Goal: Information Seeking & Learning: Check status

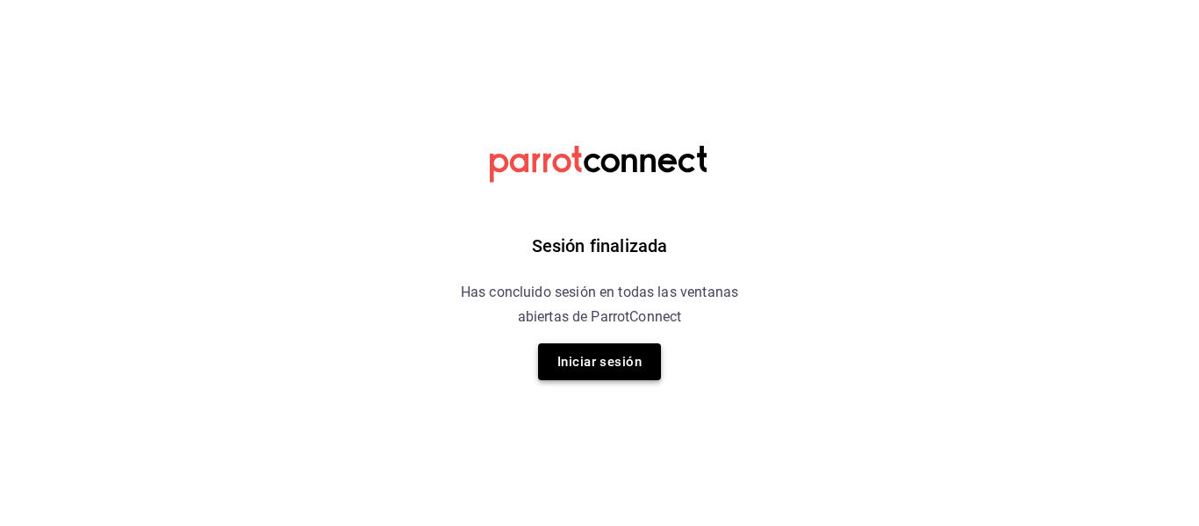
click at [586, 363] on button "Iniciar sesión" at bounding box center [599, 361] width 123 height 37
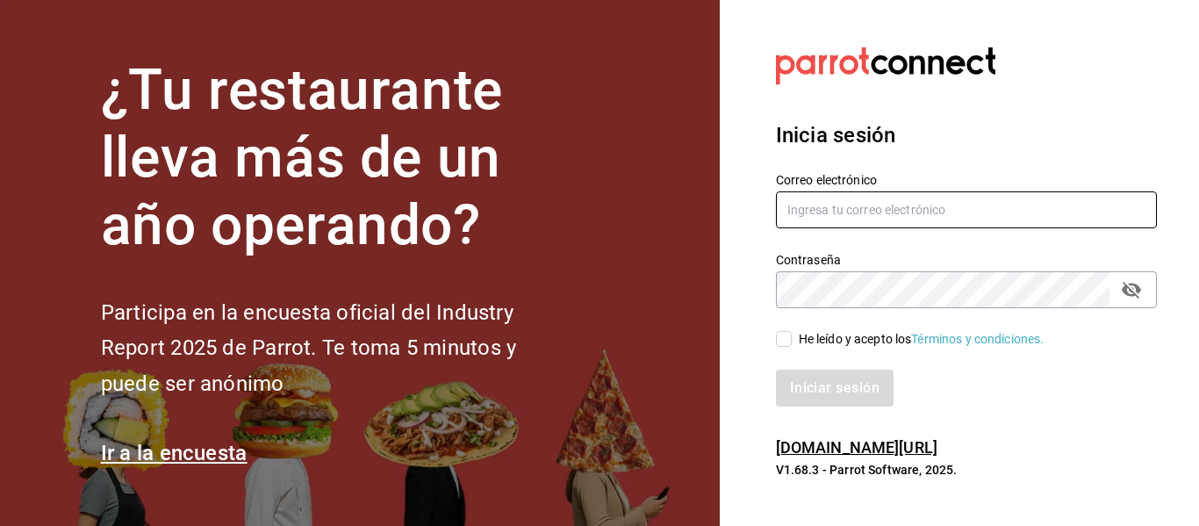
type input "[PERSON_NAME][EMAIL_ADDRESS][PERSON_NAME][DOMAIN_NAME]"
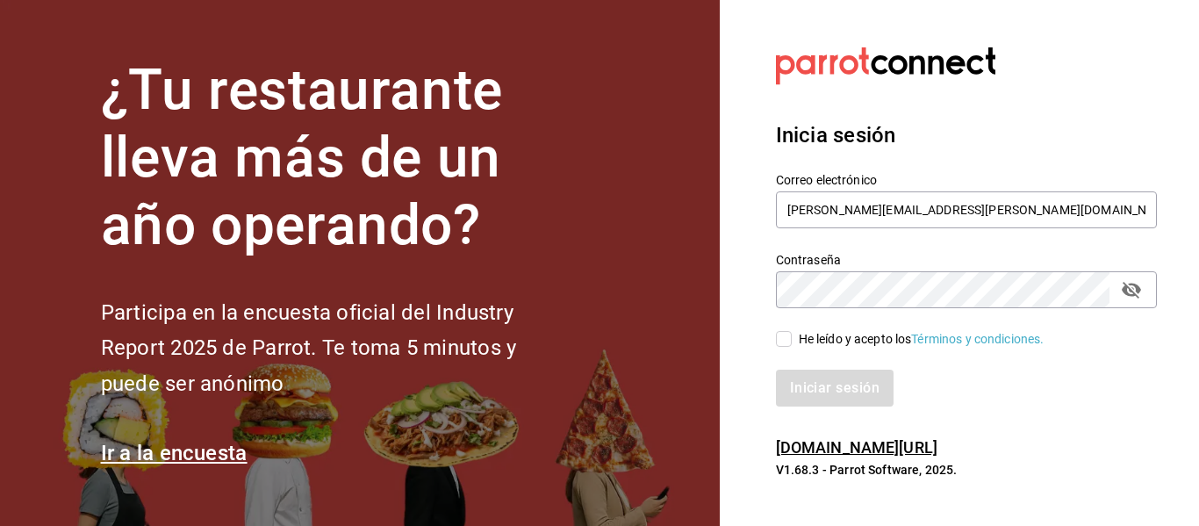
click at [773, 331] on div "He leído y acepto los Términos y condiciones." at bounding box center [956, 328] width 402 height 40
click at [778, 337] on input "He leído y acepto los Términos y condiciones." at bounding box center [784, 339] width 16 height 16
checkbox input "true"
click at [838, 394] on button "Iniciar sesión" at bounding box center [835, 387] width 119 height 37
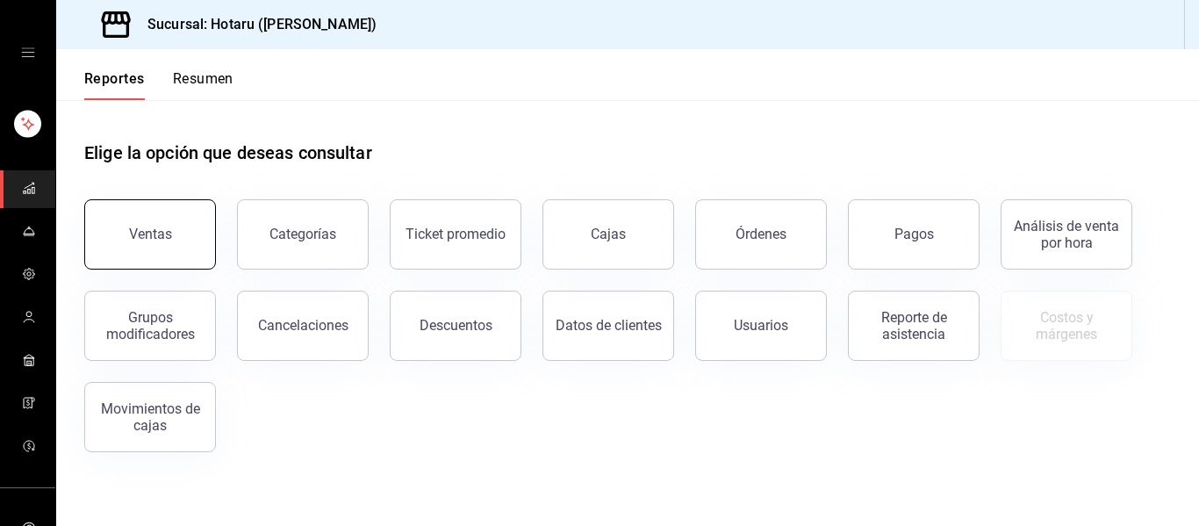
click at [153, 245] on button "Ventas" at bounding box center [150, 234] width 132 height 70
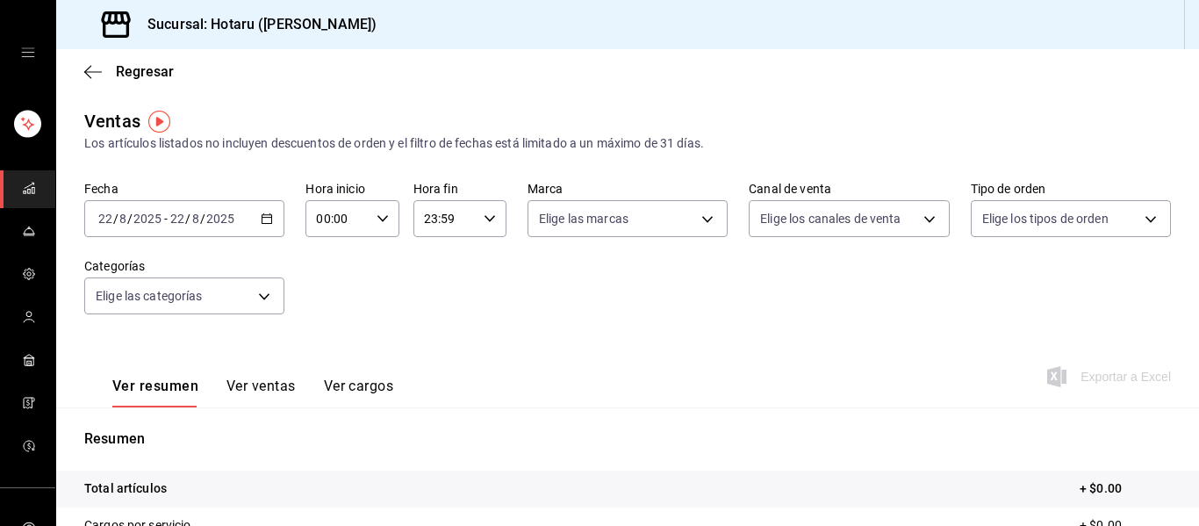
click at [261, 223] on \(Stroke\) "button" at bounding box center [266, 219] width 11 height 10
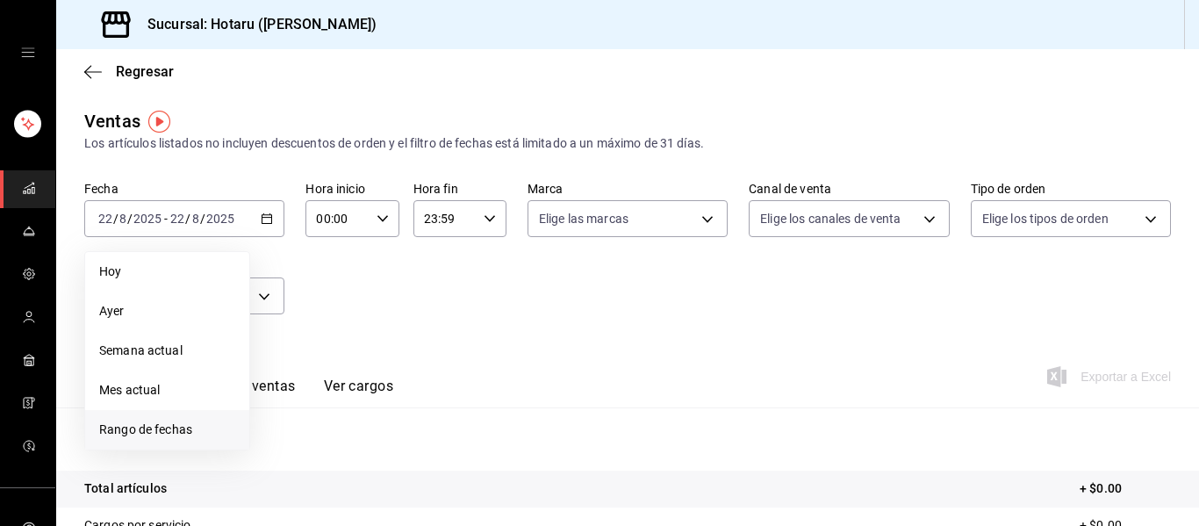
click at [141, 430] on span "Rango de fechas" at bounding box center [167, 429] width 136 height 18
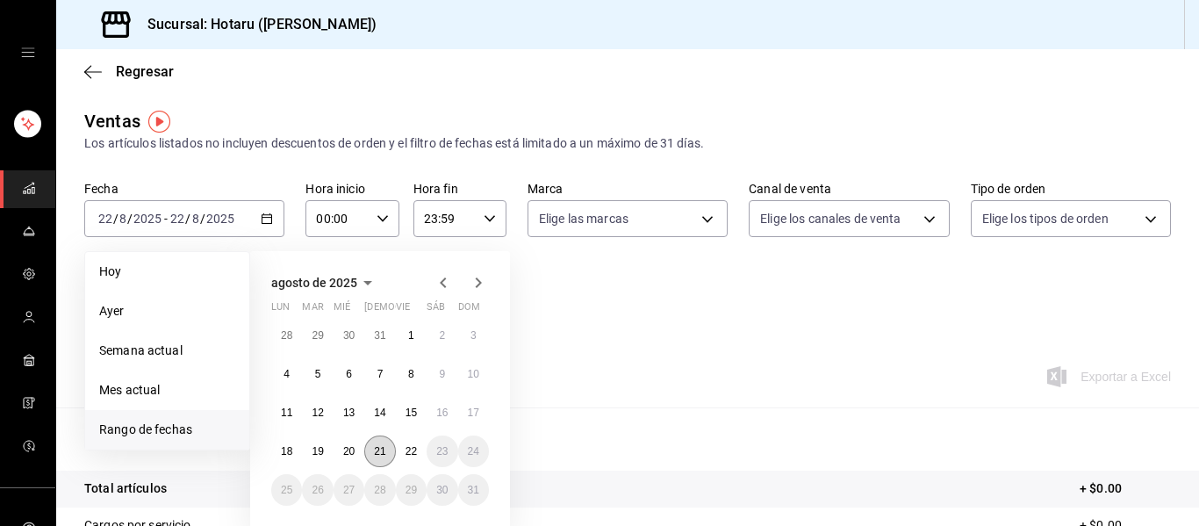
click at [390, 459] on button "21" at bounding box center [379, 451] width 31 height 32
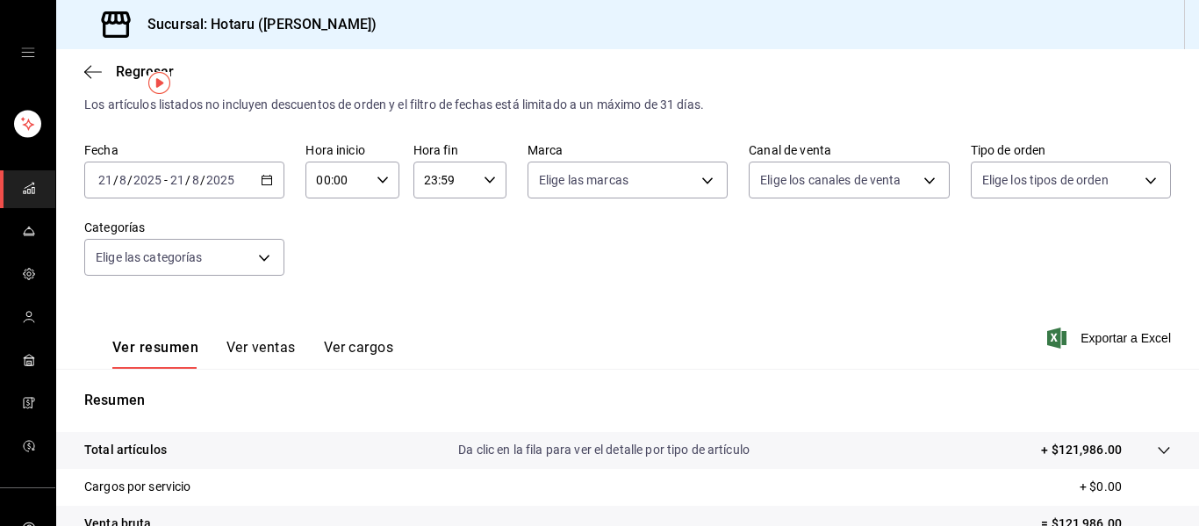
scroll to position [40, 0]
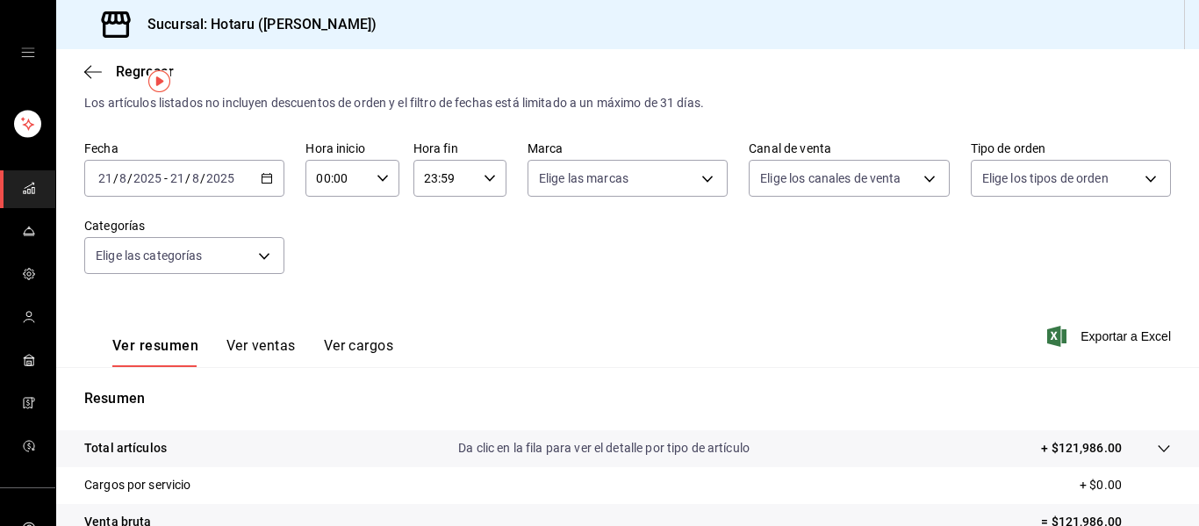
click at [1156, 442] on icon at bounding box center [1163, 448] width 14 height 14
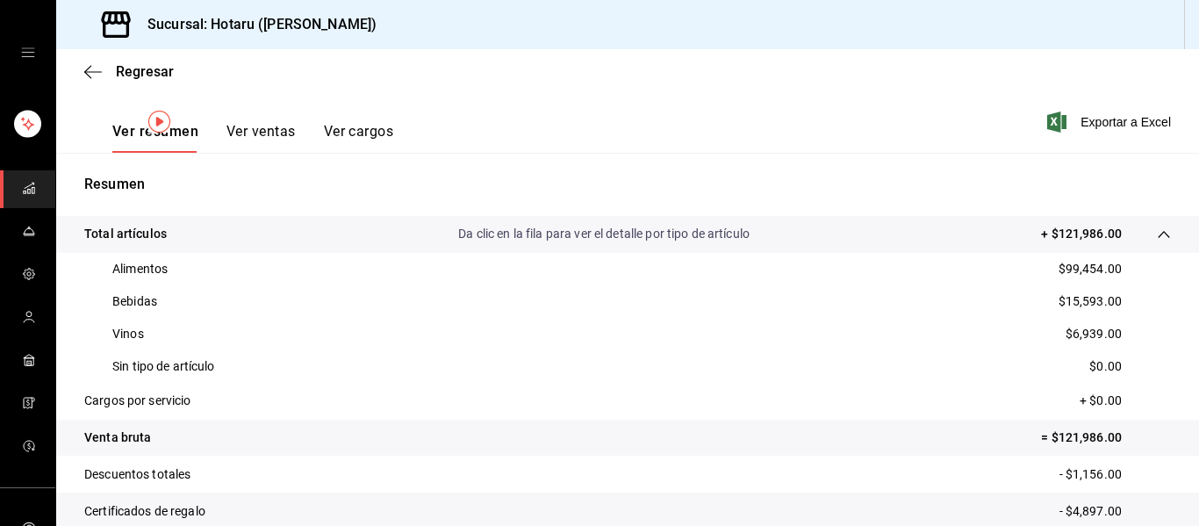
scroll to position [0, 0]
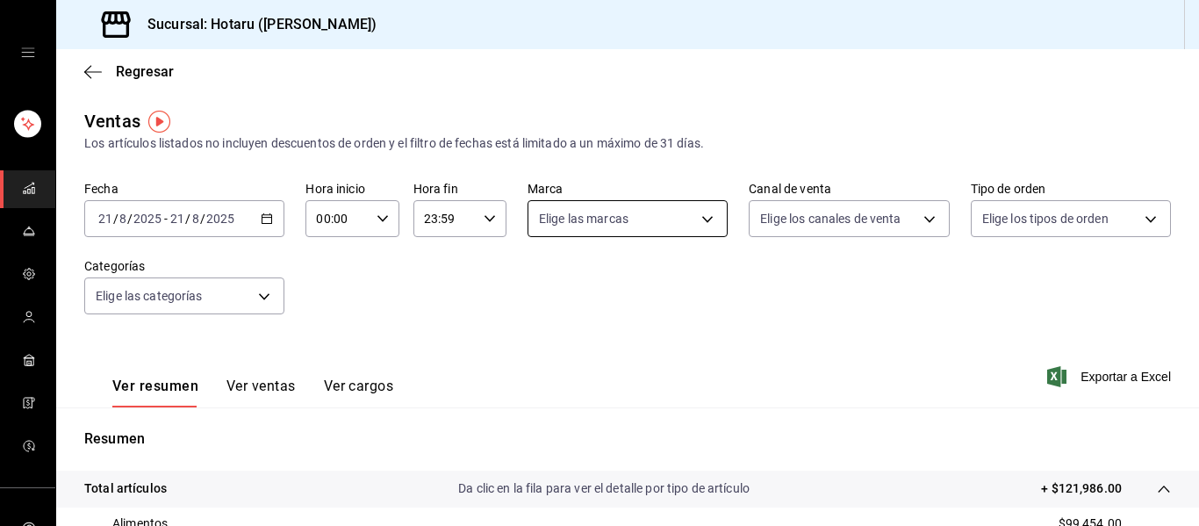
click at [701, 217] on body "Sucursal: Hotaru ([PERSON_NAME]) Regresar Ventas Los artículos listados no incl…" at bounding box center [599, 263] width 1199 height 526
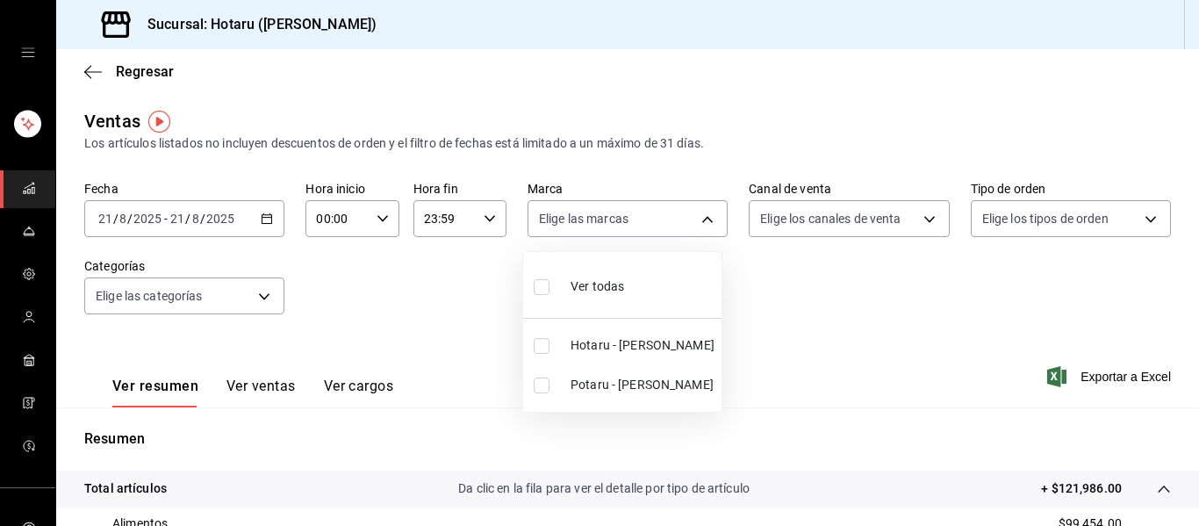
click at [588, 389] on span "Potaru - [PERSON_NAME]" at bounding box center [642, 385] width 144 height 18
type input "619c758d-7c36-49c6-a756-e52d453908cb"
checkbox input "true"
click at [534, 287] on input "checkbox" at bounding box center [541, 287] width 16 height 16
checkbox input "true"
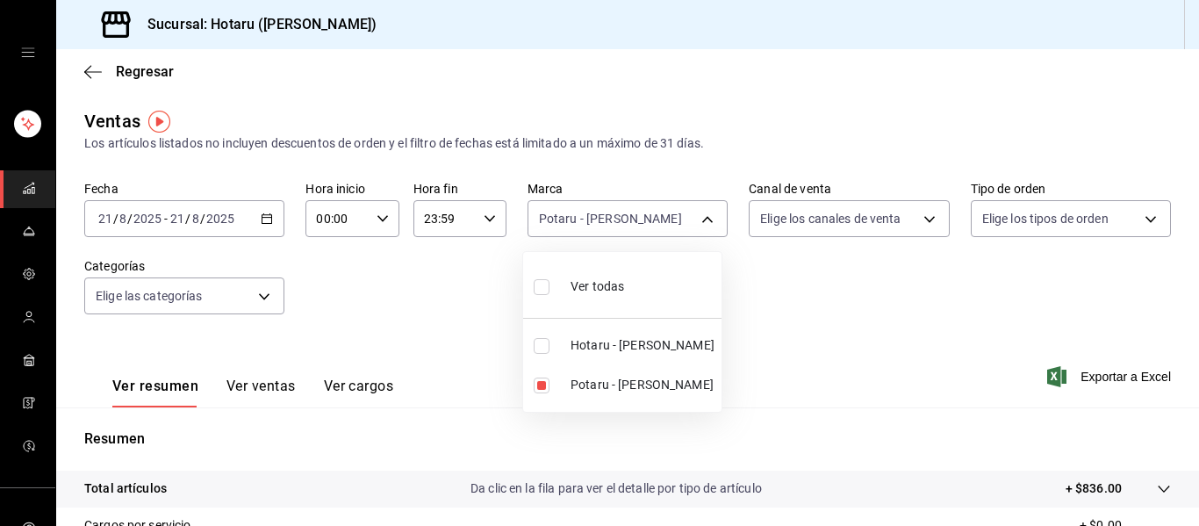
type input "c6f689f8-63fd-49a8-a607-35aea03ac6a9,619c758d-7c36-49c6-a756-e52d453908cb"
checkbox input "true"
click at [276, 381] on div at bounding box center [599, 263] width 1199 height 526
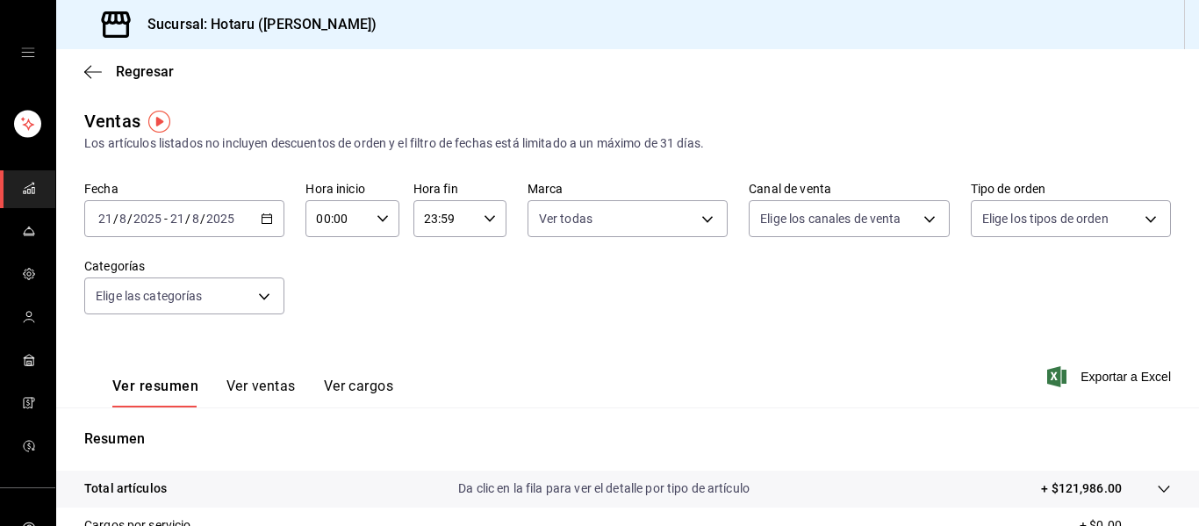
click at [276, 384] on button "Ver ventas" at bounding box center [260, 392] width 69 height 30
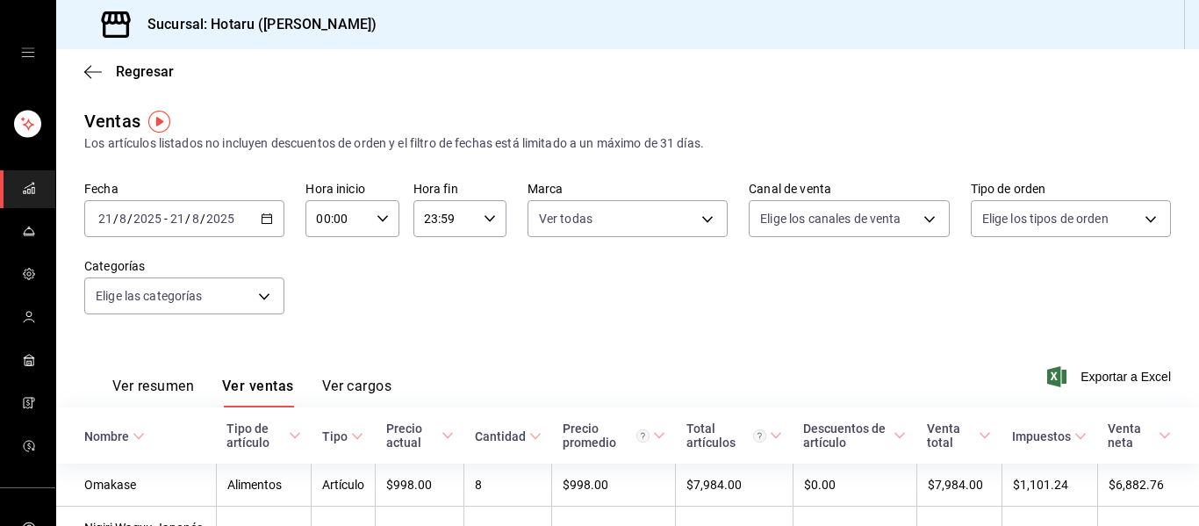
click at [111, 440] on div "Nombre" at bounding box center [106, 436] width 45 height 14
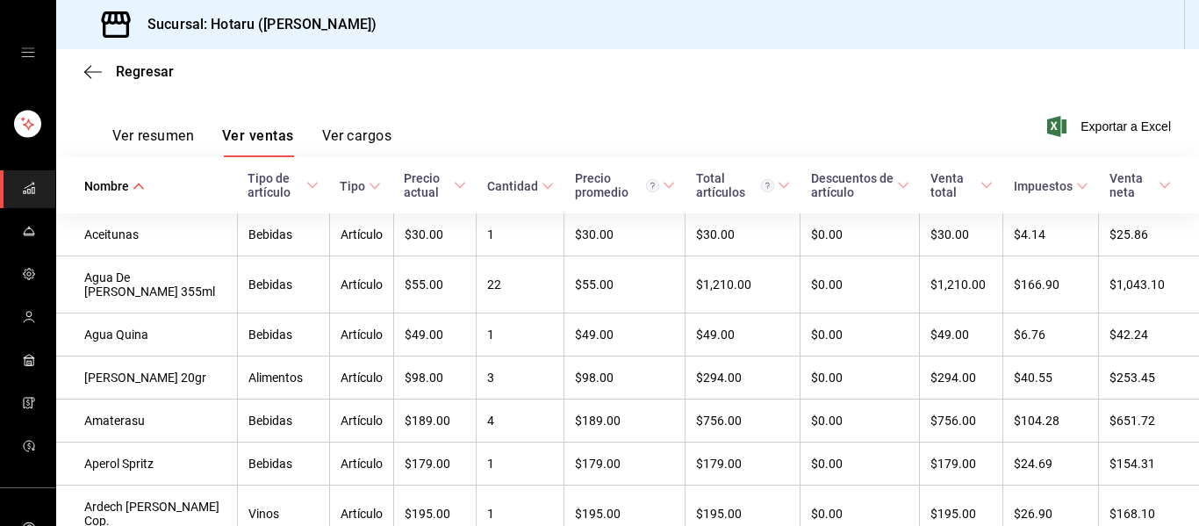
scroll to position [253, 0]
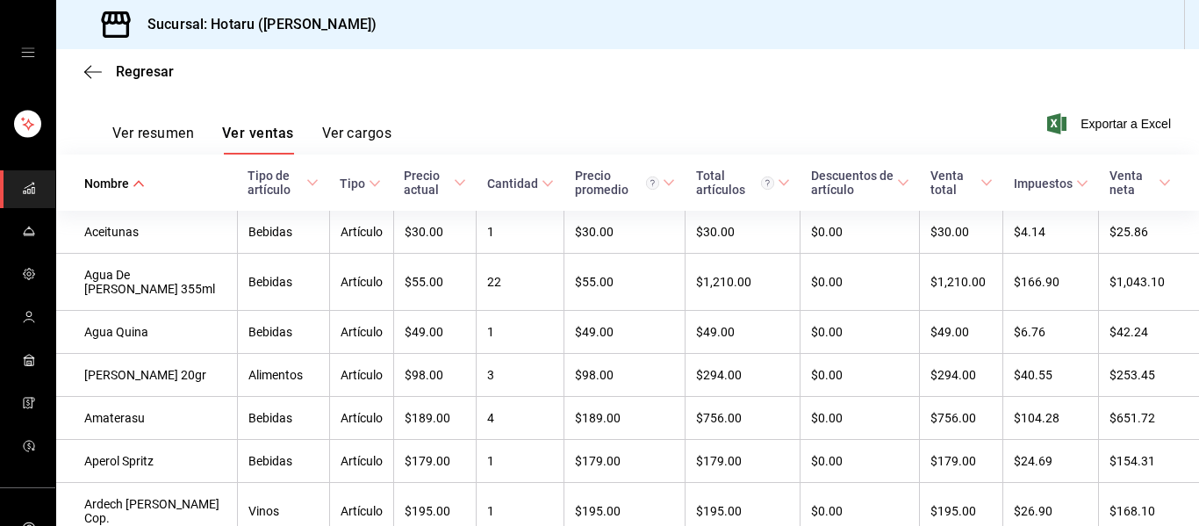
click at [1134, 174] on div "Venta neta" at bounding box center [1132, 182] width 46 height 28
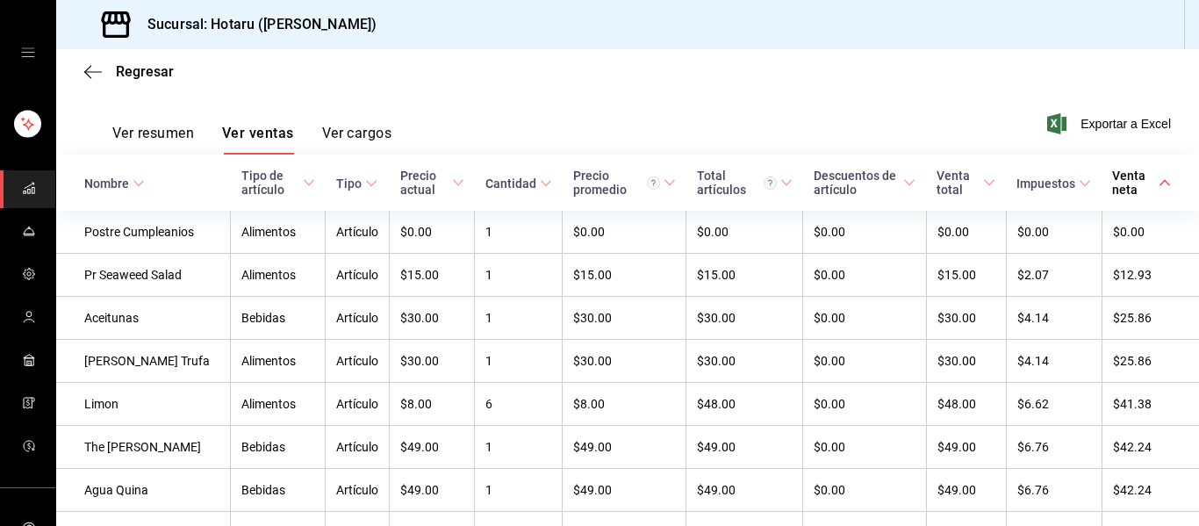
click at [153, 122] on div "Ver resumen Ver ventas Ver cargos" at bounding box center [237, 129] width 307 height 51
click at [161, 133] on button "Ver resumen" at bounding box center [153, 140] width 82 height 30
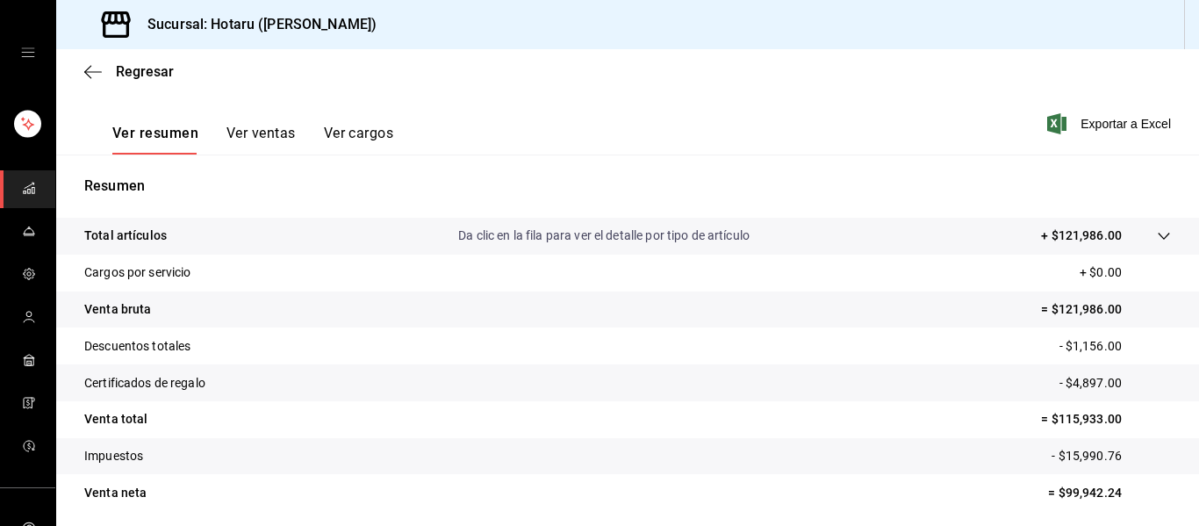
click at [263, 132] on button "Ver ventas" at bounding box center [260, 140] width 69 height 30
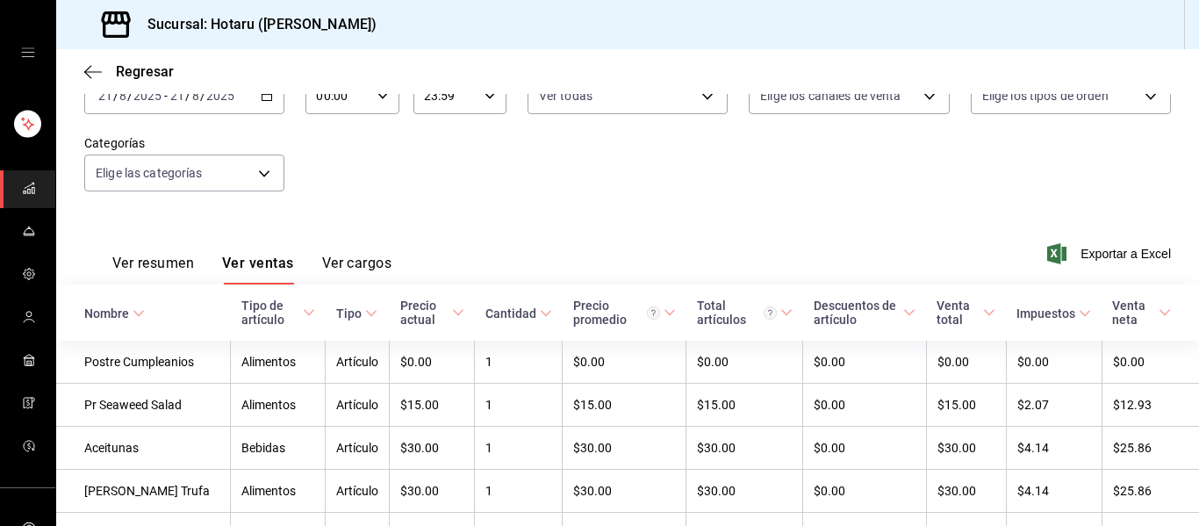
scroll to position [253, 0]
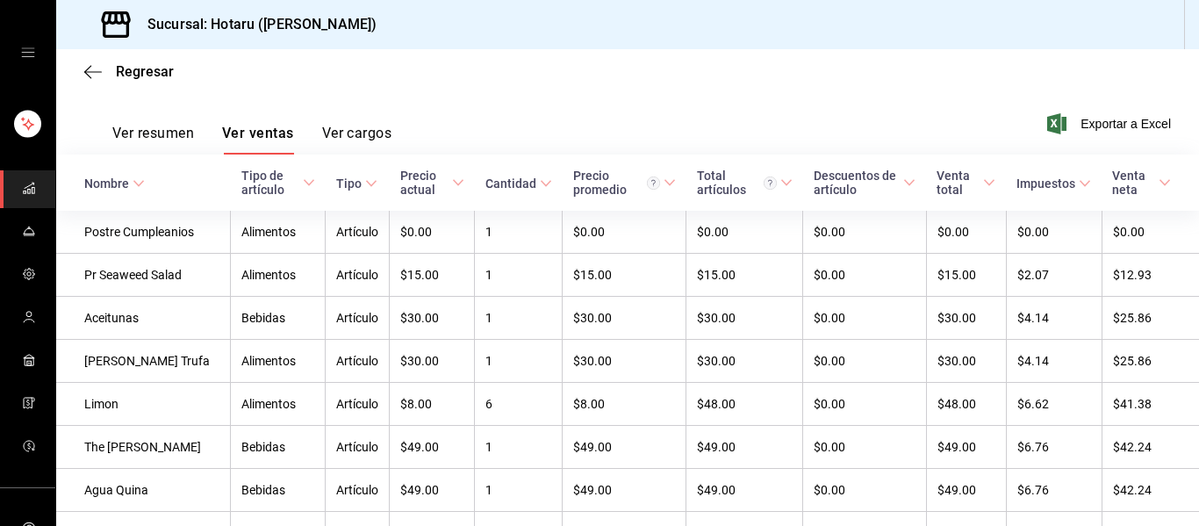
click at [1138, 187] on div "Venta neta" at bounding box center [1133, 182] width 43 height 28
click at [951, 189] on div "Venta total" at bounding box center [957, 182] width 43 height 28
click at [22, 187] on icon "mailbox folders" at bounding box center [29, 188] width 14 height 14
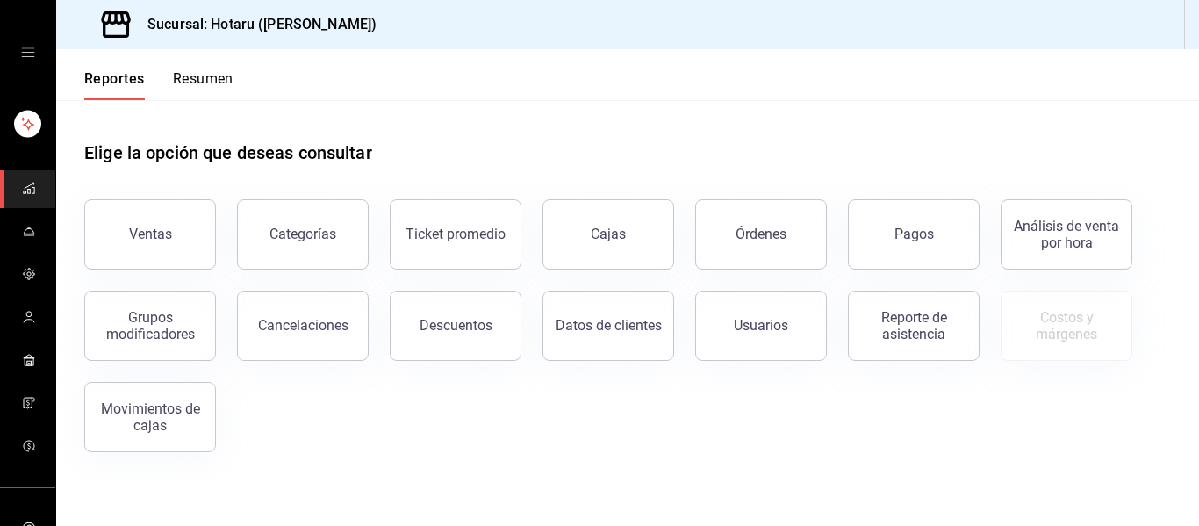
click at [207, 269] on div "Ventas Categorías Ticket promedio Cajas Órdenes Pagos Análisis de venta por hor…" at bounding box center [616, 315] width 1107 height 274
click at [177, 248] on button "Ventas" at bounding box center [150, 234] width 132 height 70
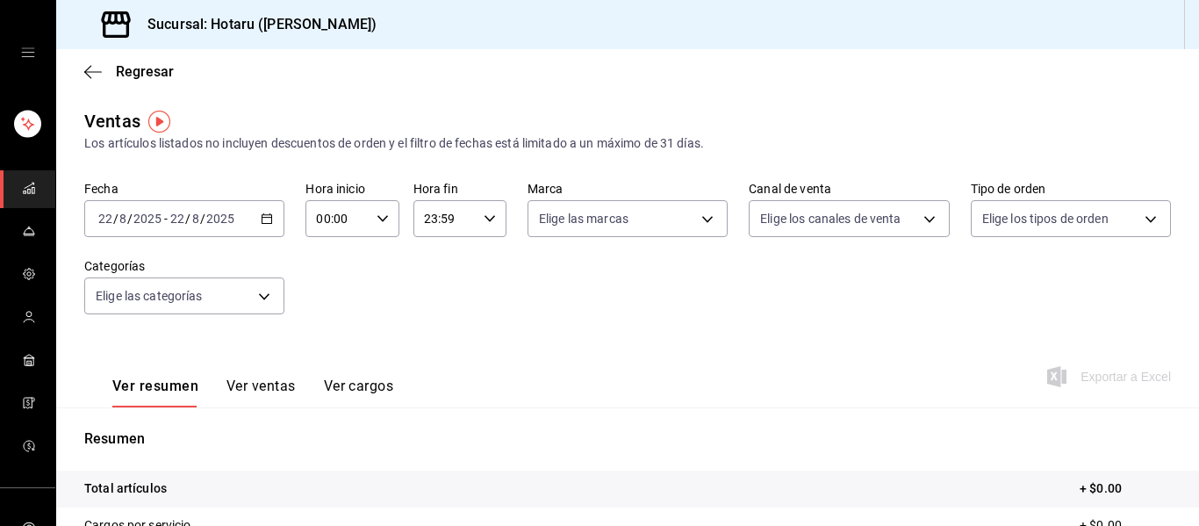
click at [271, 218] on div "[DATE] [DATE] - [DATE] [DATE]" at bounding box center [184, 218] width 200 height 37
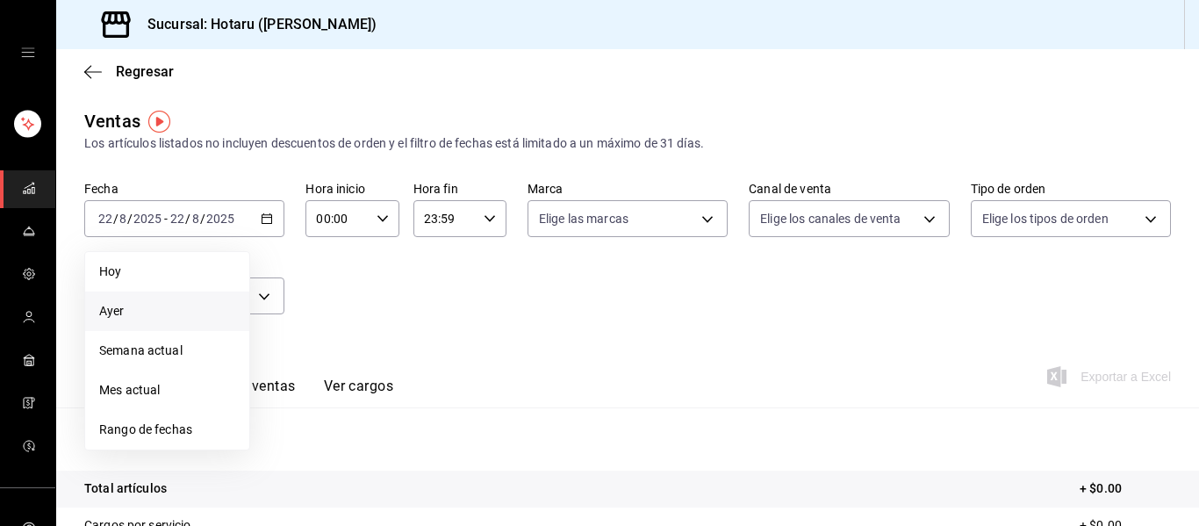
click at [146, 314] on span "Ayer" at bounding box center [167, 311] width 136 height 18
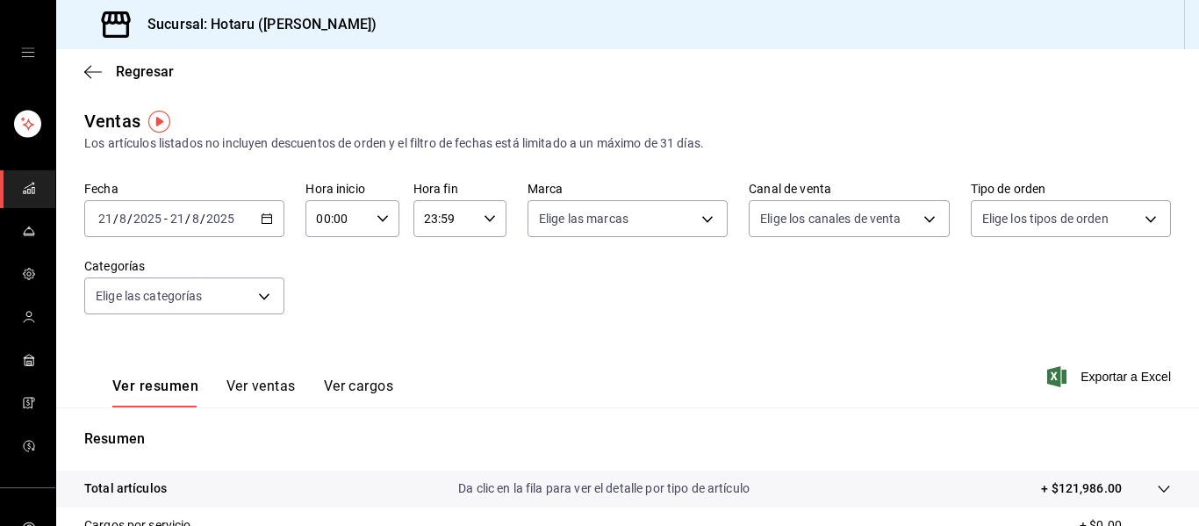
click at [258, 390] on button "Ver ventas" at bounding box center [260, 392] width 69 height 30
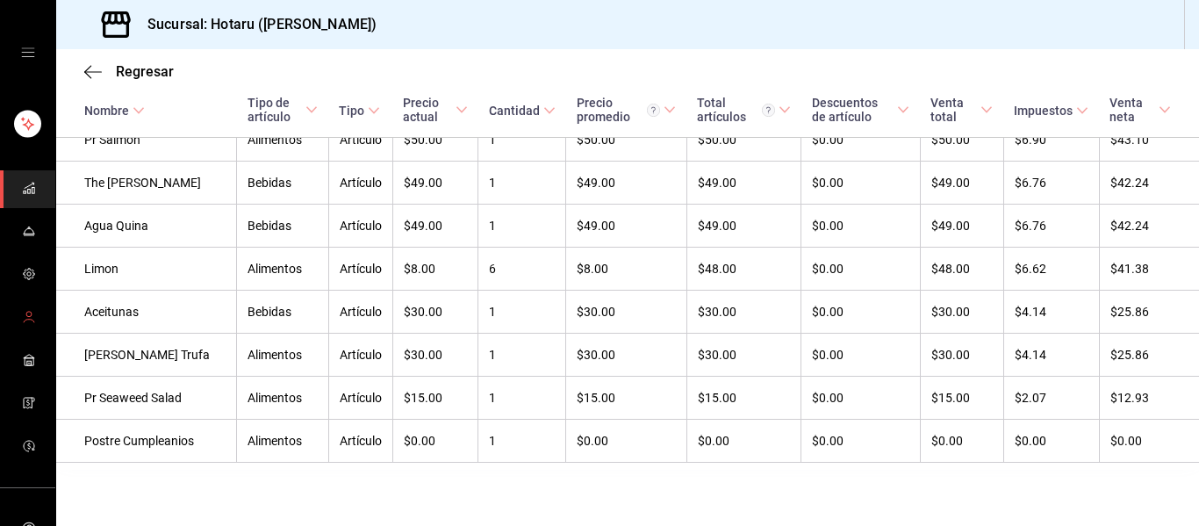
scroll to position [3, 0]
click at [24, 178] on icon "mailbox folders" at bounding box center [29, 185] width 14 height 14
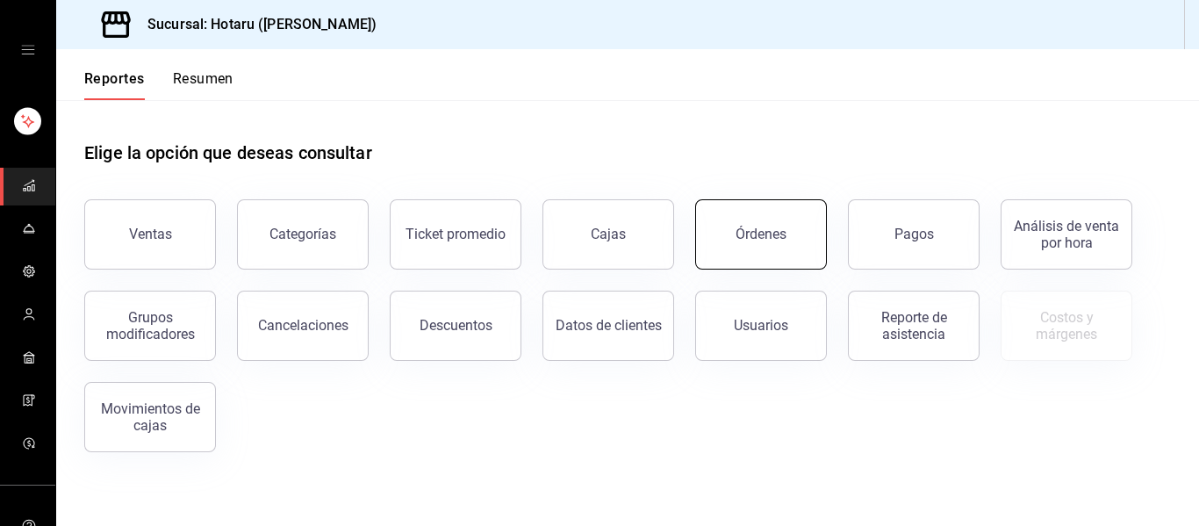
click at [805, 254] on button "Órdenes" at bounding box center [761, 234] width 132 height 70
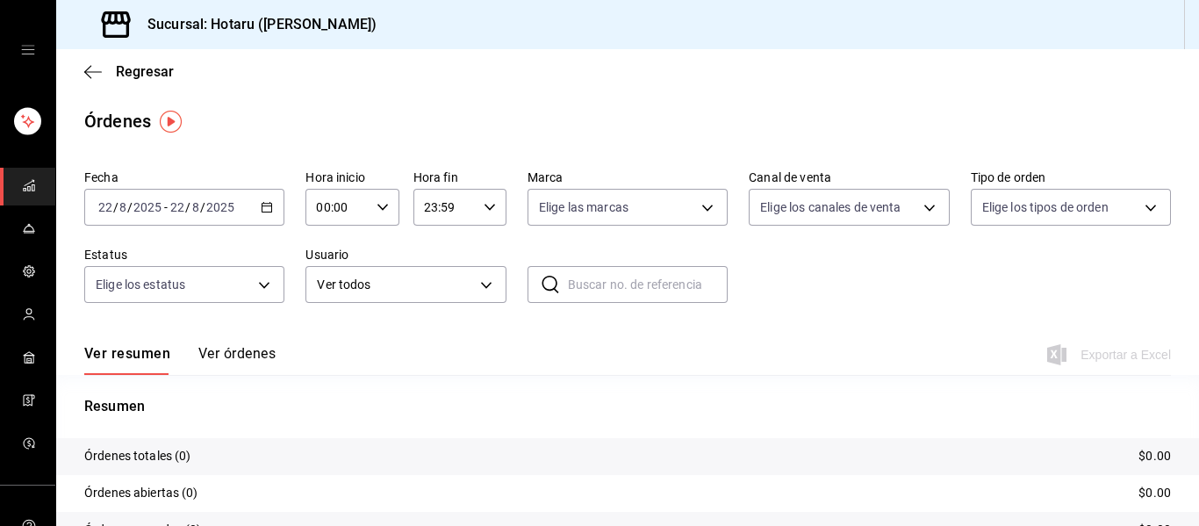
click at [265, 205] on \(Stroke\) "button" at bounding box center [267, 205] width 10 height 1
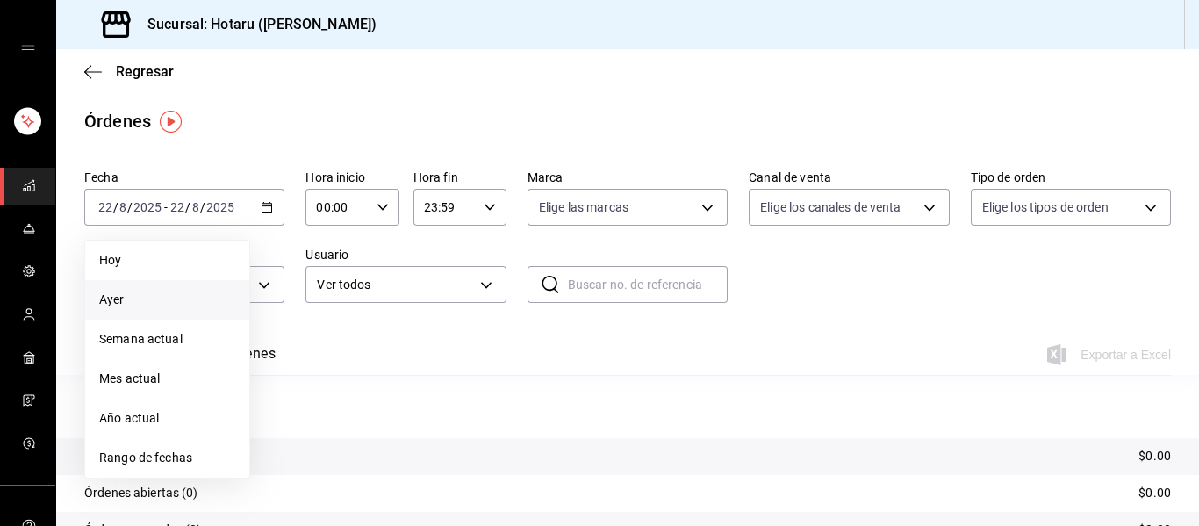
click at [176, 309] on li "Ayer" at bounding box center [167, 299] width 164 height 39
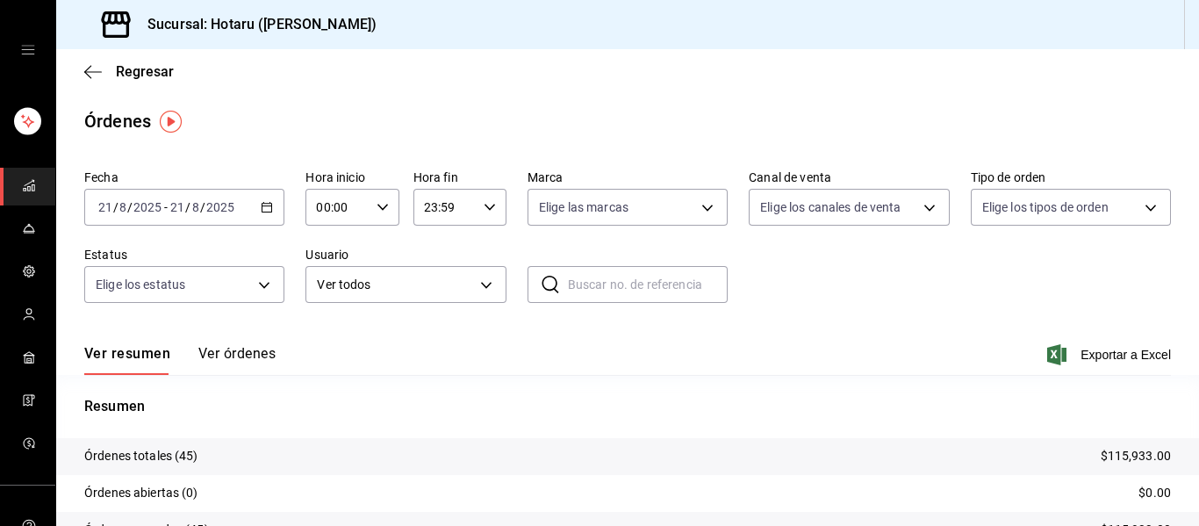
click at [247, 358] on button "Ver órdenes" at bounding box center [236, 360] width 77 height 30
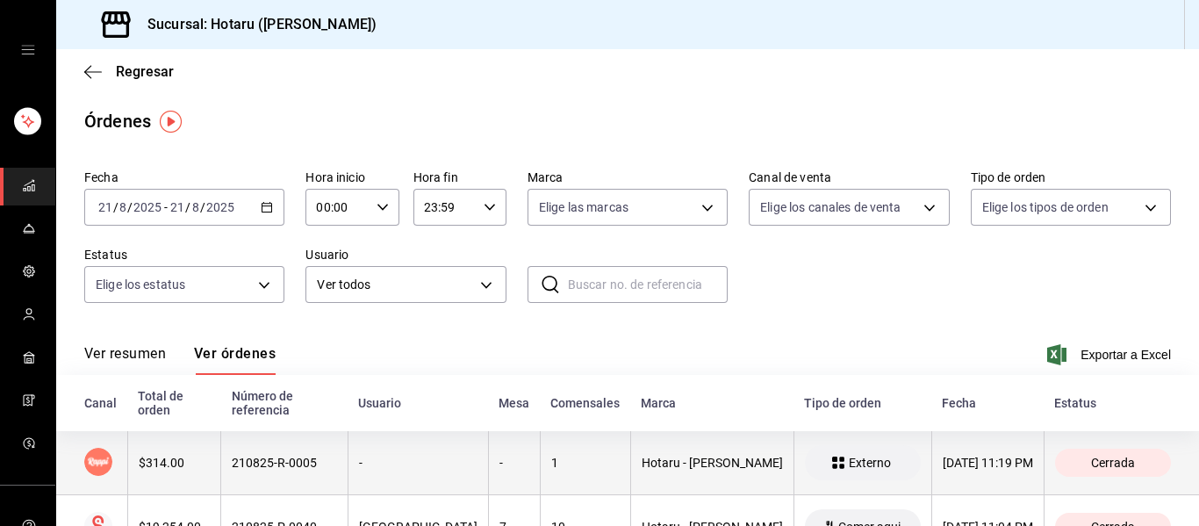
click at [1117, 456] on div "Cerrada" at bounding box center [1113, 462] width 116 height 28
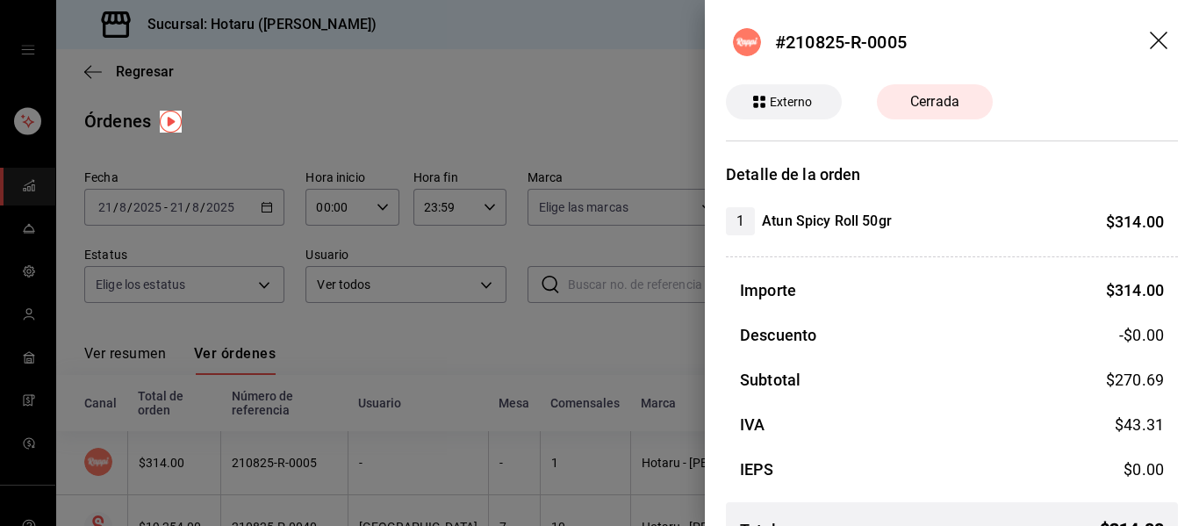
click at [546, 486] on div at bounding box center [599, 263] width 1199 height 526
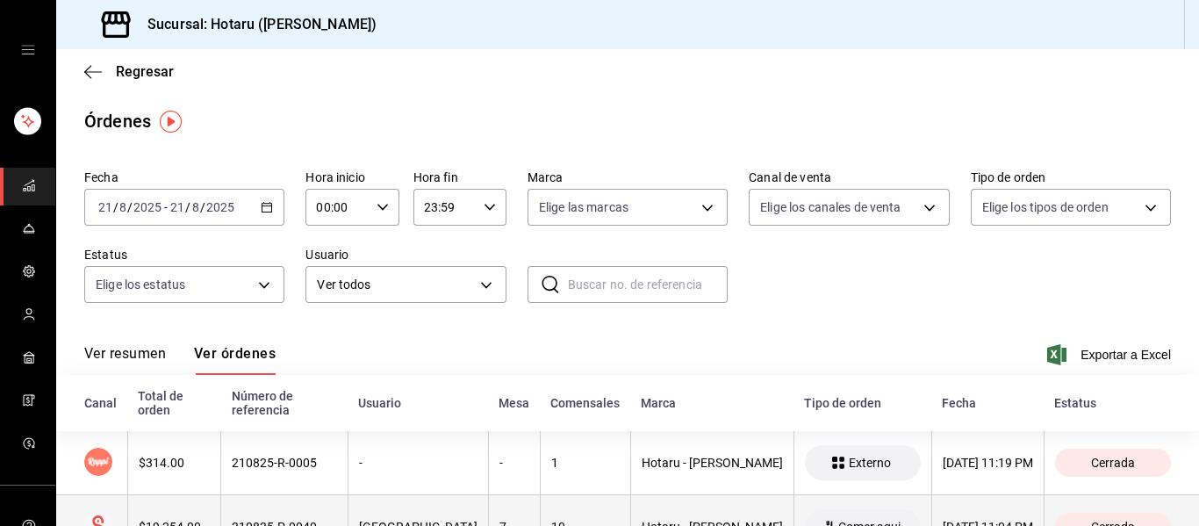
click at [1113, 519] on span "Cerrada" at bounding box center [1113, 526] width 58 height 14
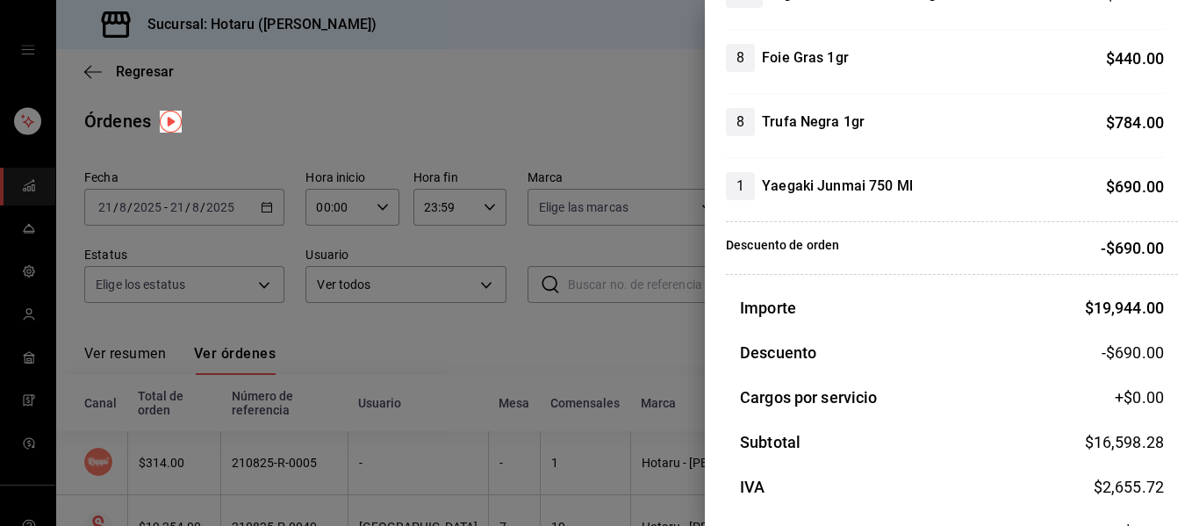
scroll to position [1423, 0]
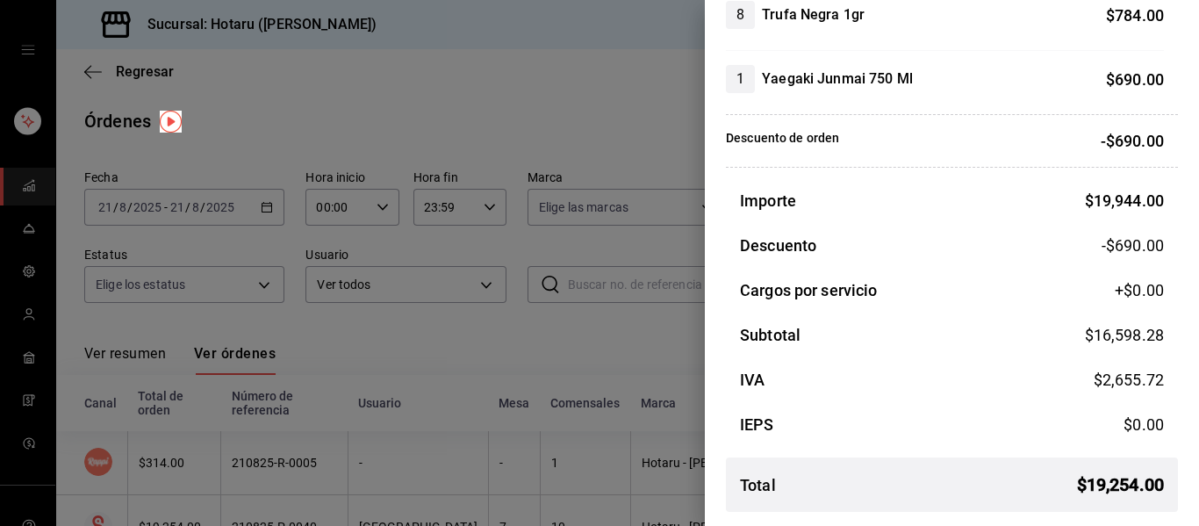
click at [556, 289] on div at bounding box center [599, 263] width 1199 height 526
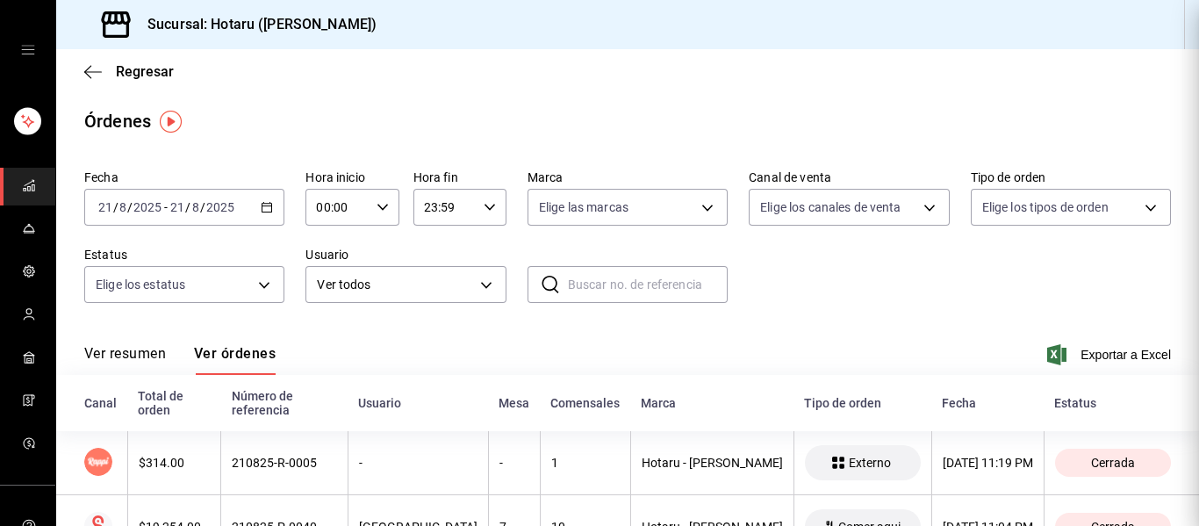
scroll to position [0, 0]
click at [22, 185] on icon "mailbox folders" at bounding box center [29, 185] width 14 height 14
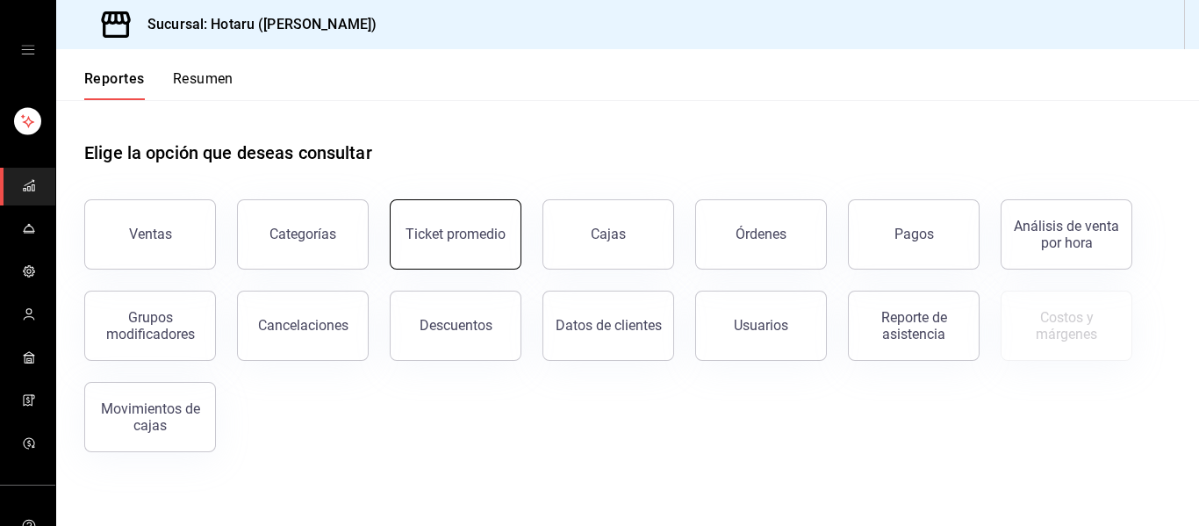
click at [464, 222] on button "Ticket promedio" at bounding box center [456, 234] width 132 height 70
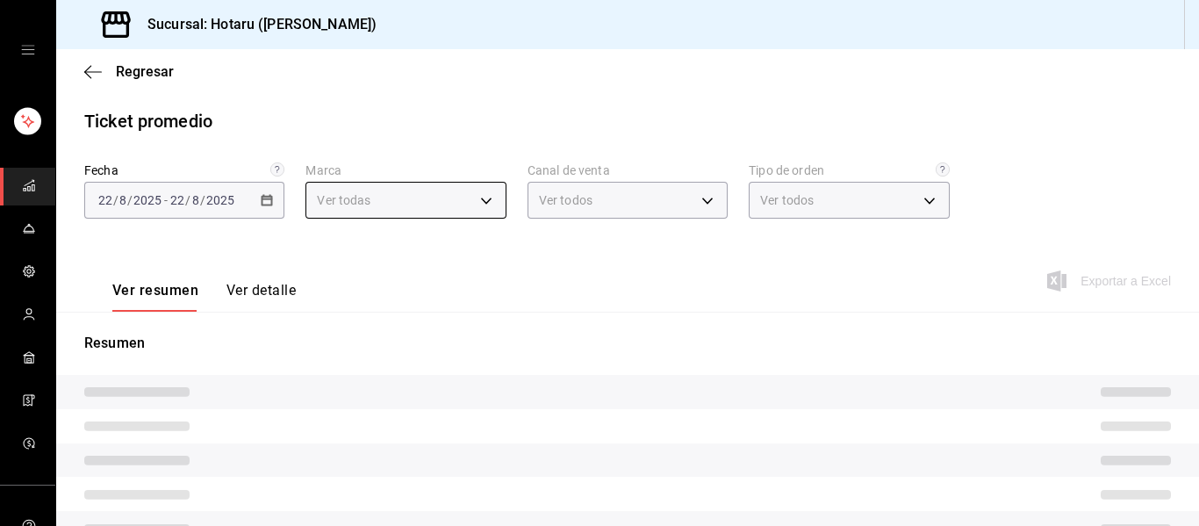
type input "c6f689f8-63fd-49a8-a607-35aea03ac6a9,619c758d-7c36-49c6-a756-e52d453908cb"
type input "PARROT,UBER_EATS,RAPPI,DIDI_FOOD,ONLINE"
type input "1ceba3b7-3cd3-4620-b4ec-4b6d29c74f5d,f38966ed-c187-4b4e-a817-8ece369e4d0b,32ac7…"
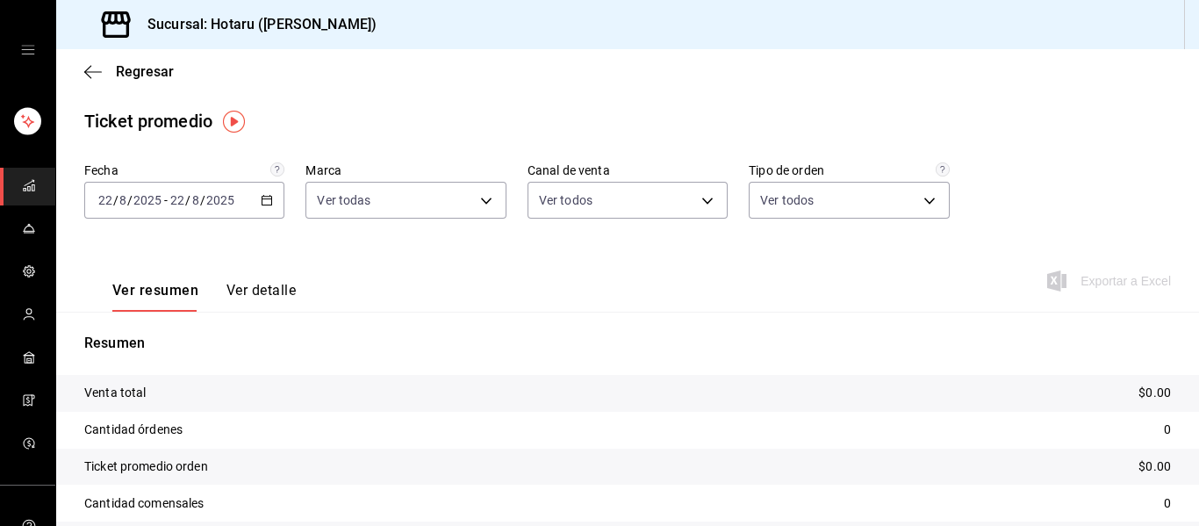
click at [253, 206] on div "[DATE] [DATE] - [DATE] [DATE]" at bounding box center [184, 200] width 200 height 37
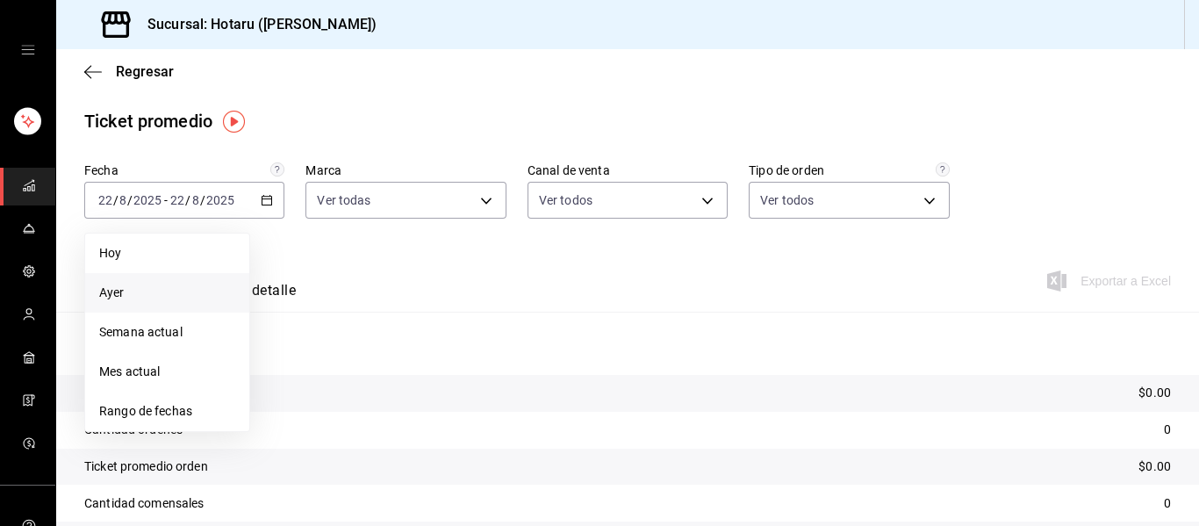
click at [140, 305] on li "Ayer" at bounding box center [167, 292] width 164 height 39
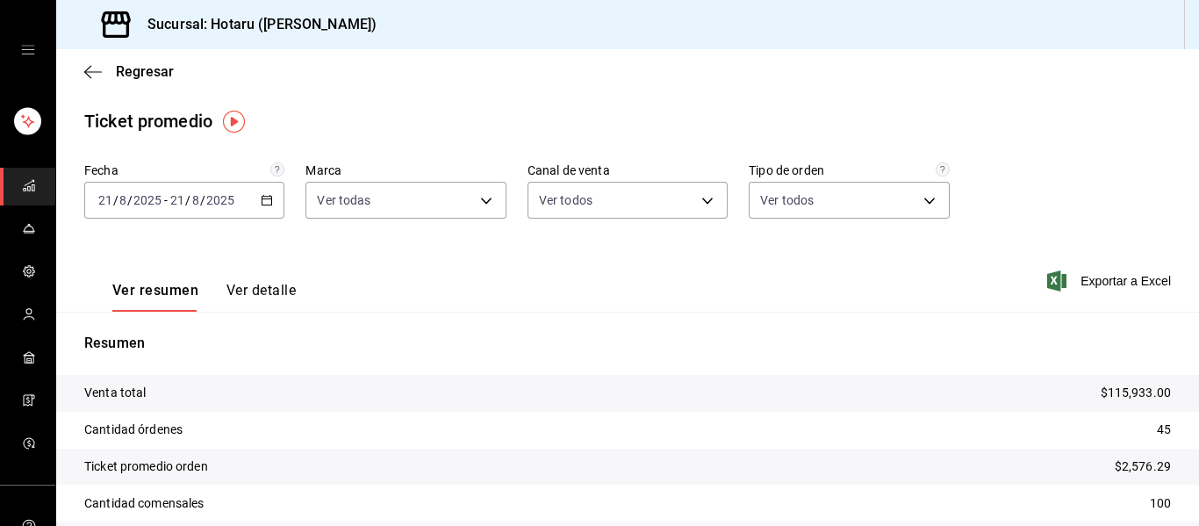
click at [25, 186] on icon "mailbox folders" at bounding box center [29, 185] width 14 height 14
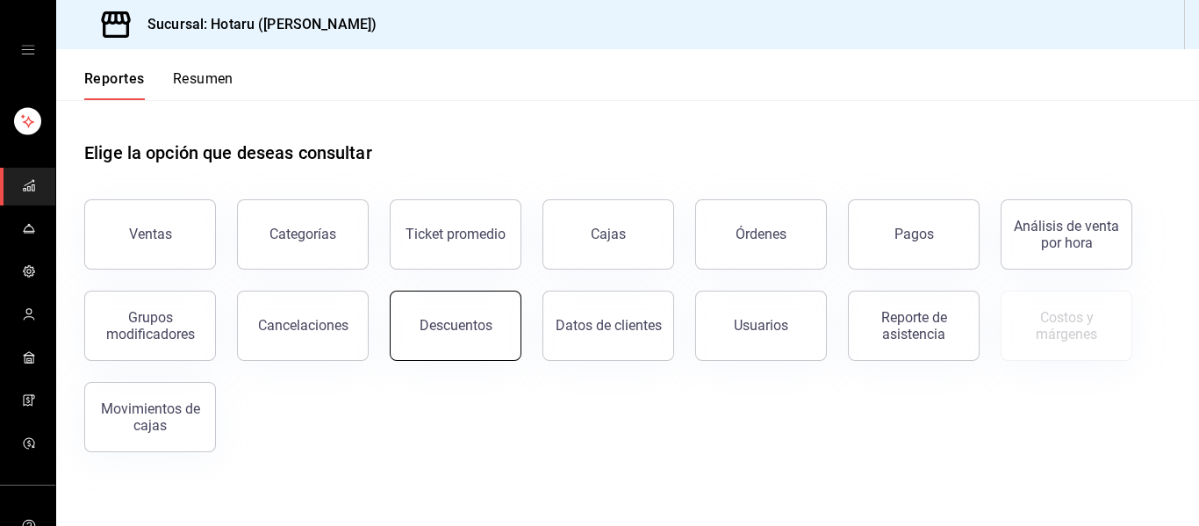
click at [452, 325] on div "Descuentos" at bounding box center [455, 325] width 73 height 17
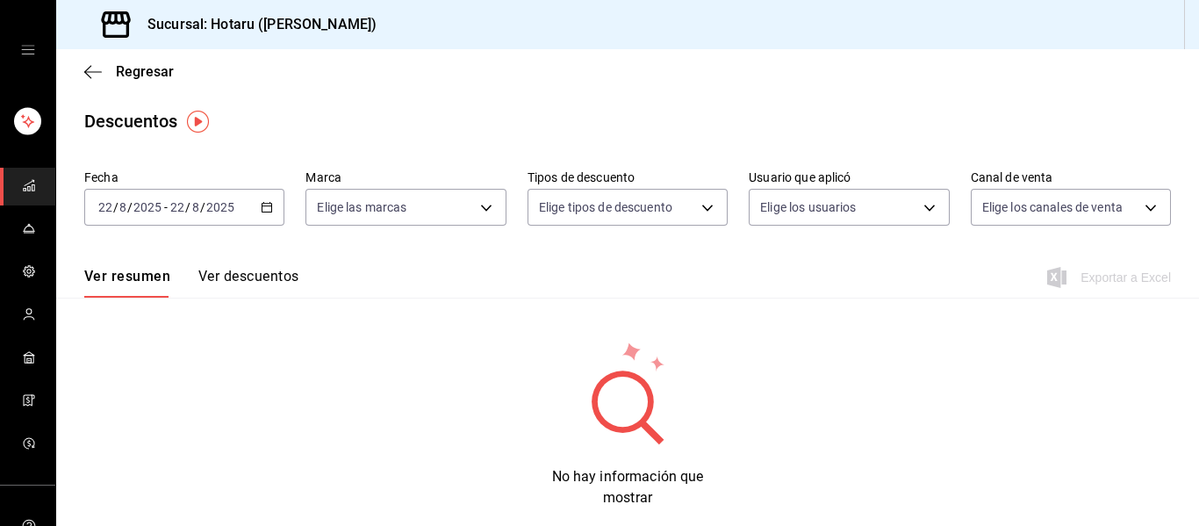
click at [263, 213] on div "[DATE] [DATE] - [DATE] [DATE]" at bounding box center [184, 207] width 200 height 37
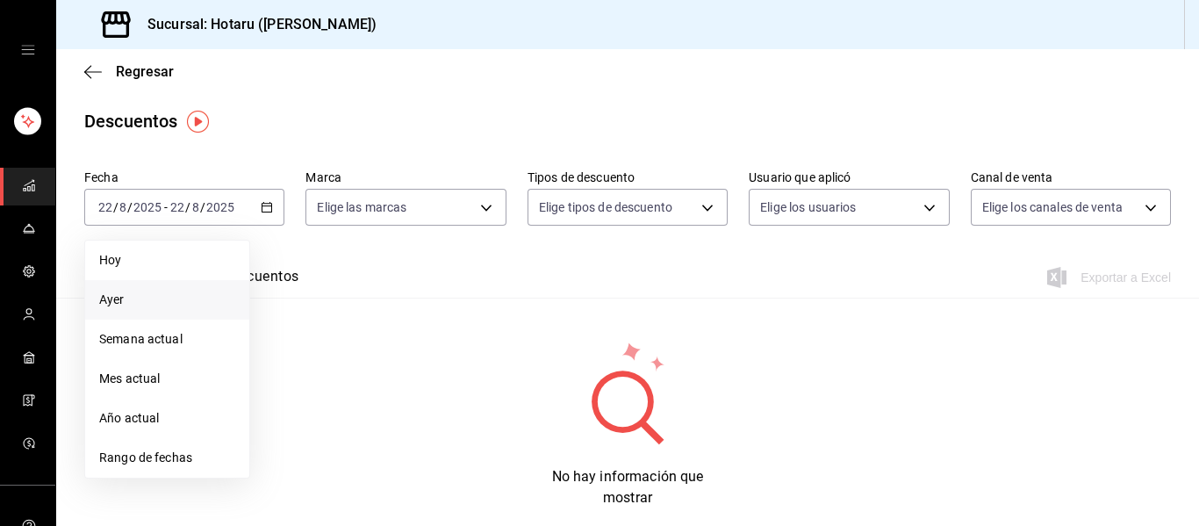
click at [156, 291] on span "Ayer" at bounding box center [167, 299] width 136 height 18
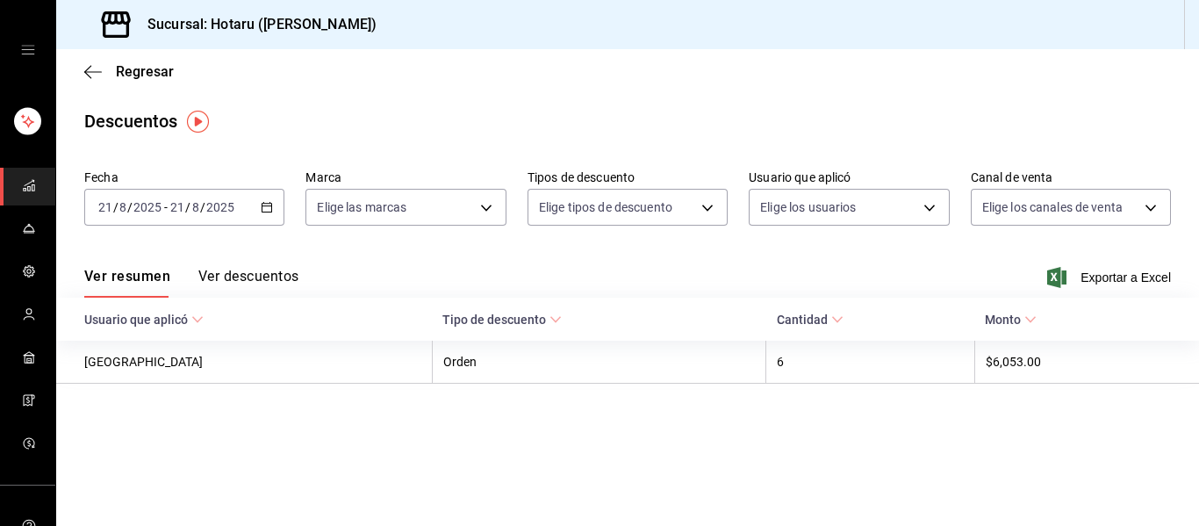
click at [258, 275] on button "Ver descuentos" at bounding box center [248, 283] width 100 height 30
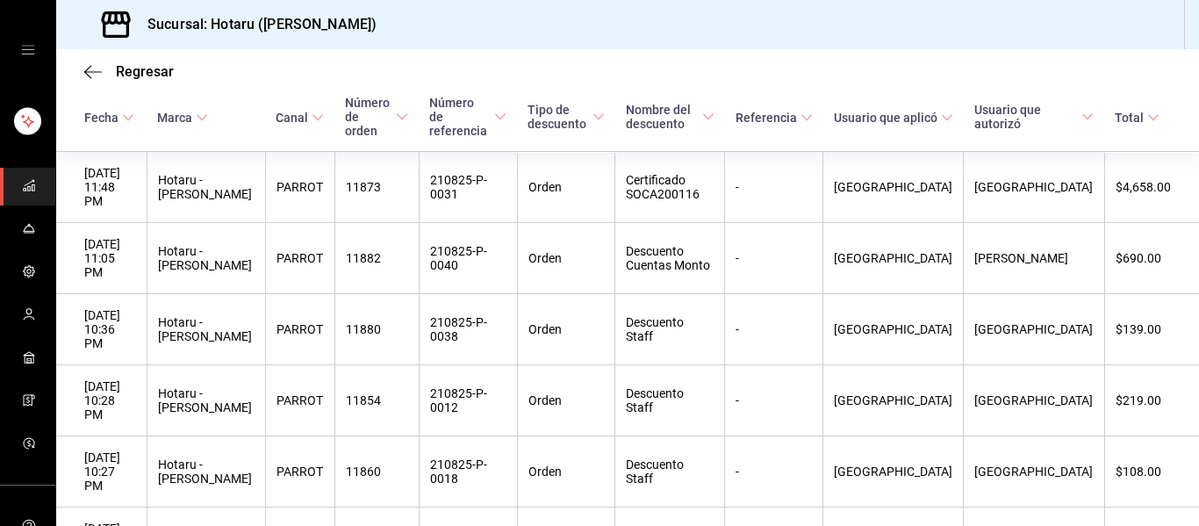
scroll to position [241, 0]
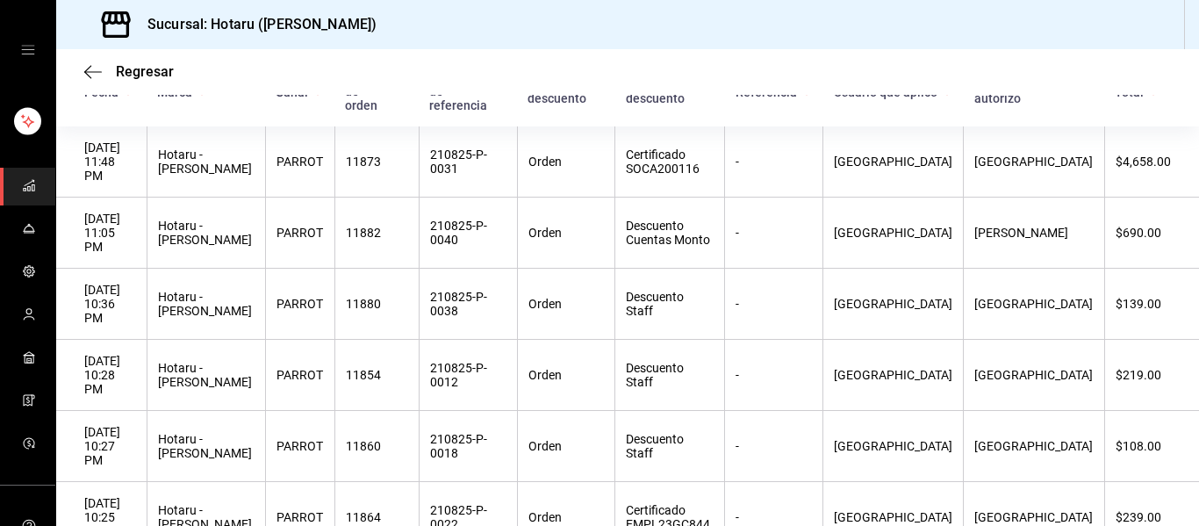
click at [22, 183] on icon "mailbox folders" at bounding box center [29, 185] width 14 height 14
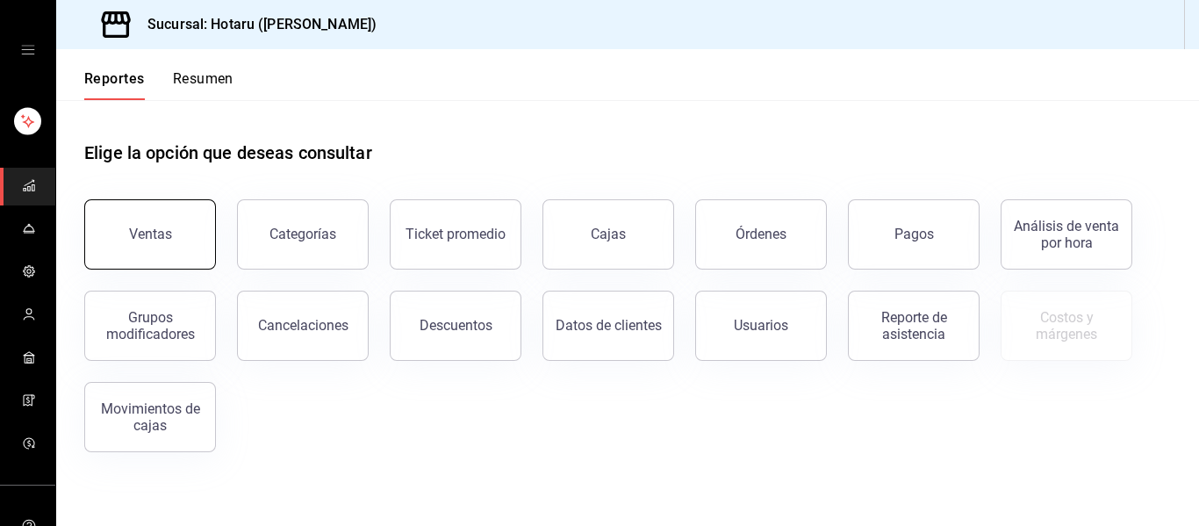
click at [152, 214] on button "Ventas" at bounding box center [150, 234] width 132 height 70
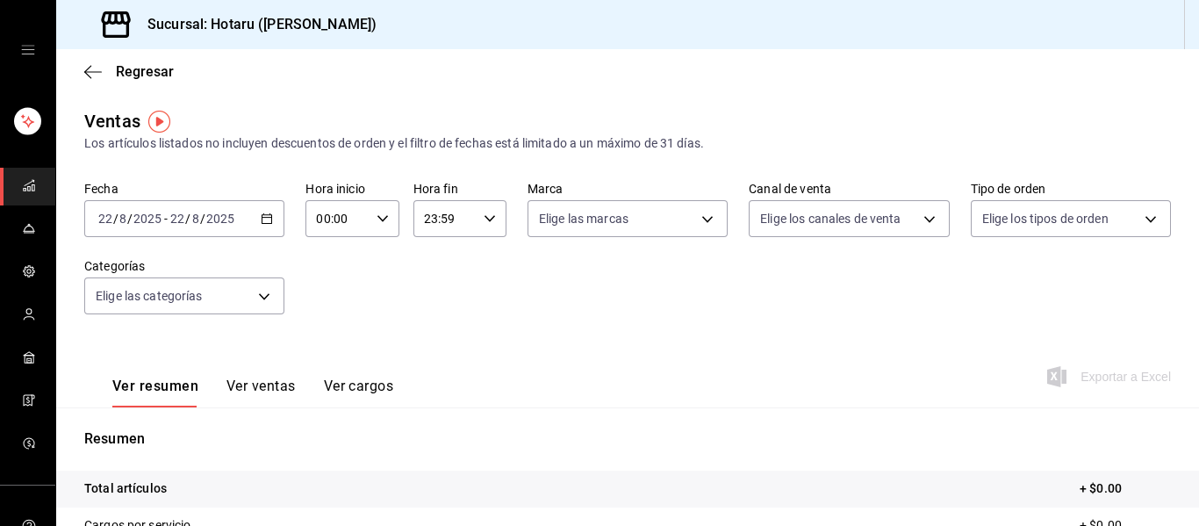
click at [268, 209] on div "[DATE] [DATE] - [DATE] [DATE]" at bounding box center [184, 218] width 200 height 37
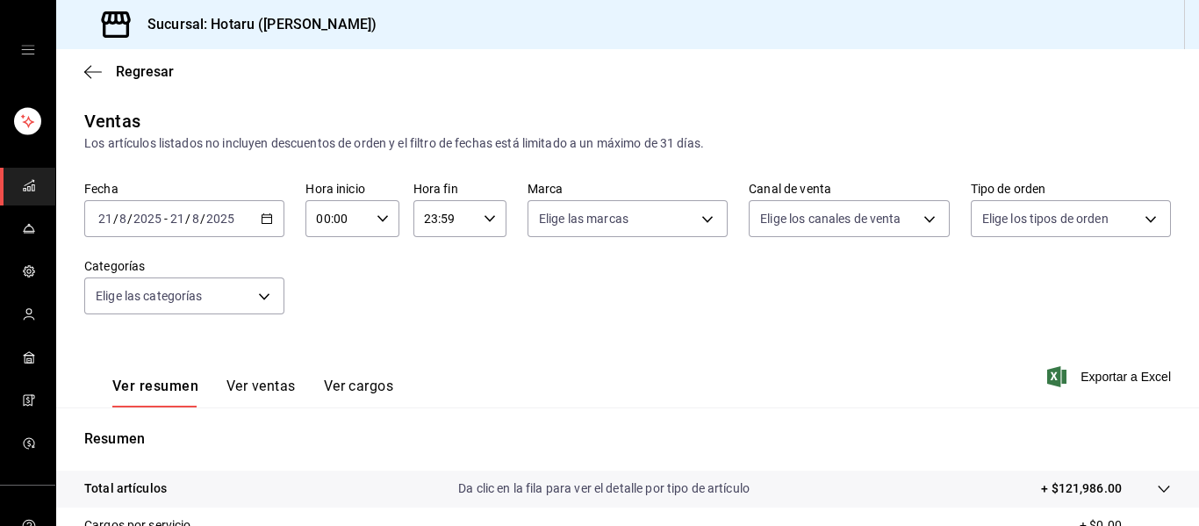
scroll to position [315, 0]
